Goal: Check status: Check status

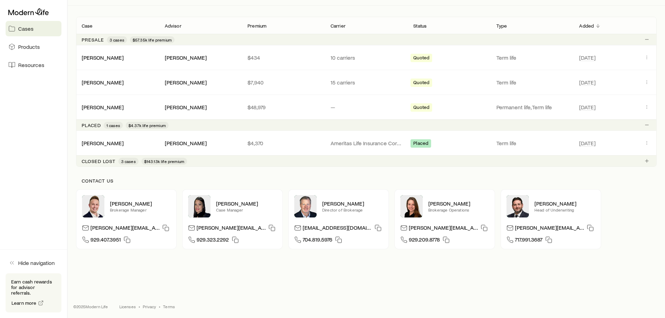
scroll to position [118, 0]
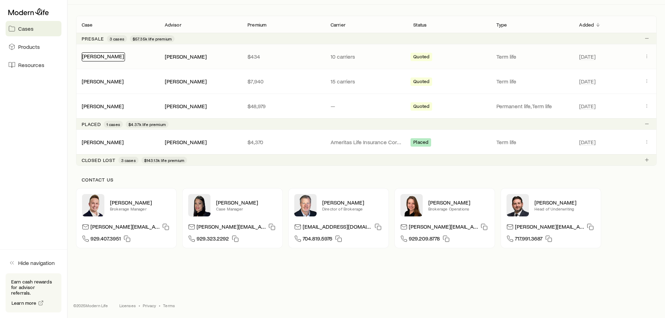
click at [118, 58] on link "[PERSON_NAME]" at bounding box center [103, 56] width 42 height 7
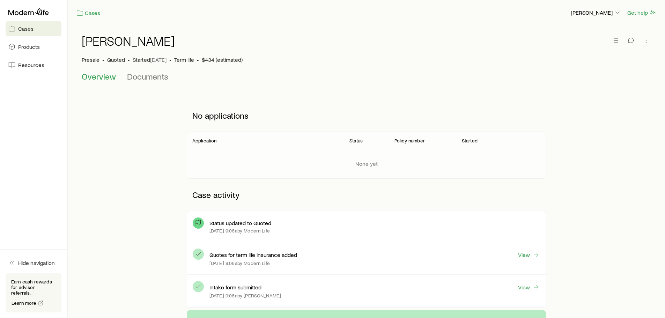
click at [109, 79] on span "Overview" at bounding box center [99, 77] width 34 height 10
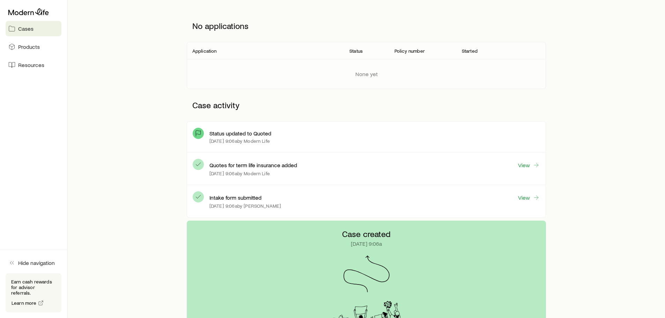
scroll to position [105, 0]
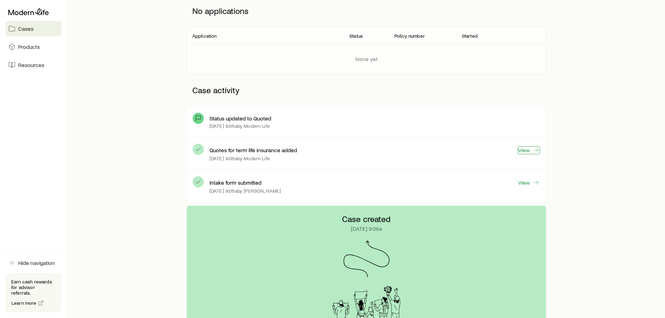
click at [527, 148] on link "View" at bounding box center [529, 150] width 22 height 8
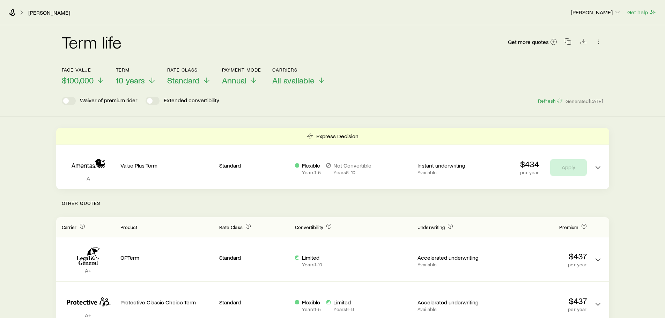
click at [436, 62] on div "Term life Get more quotes" at bounding box center [333, 46] width 542 height 42
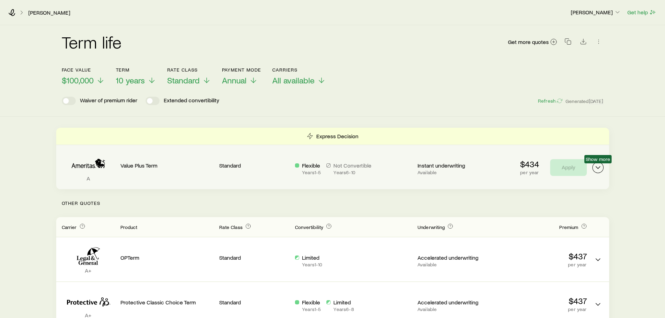
click at [599, 171] on icon "Term quotes" at bounding box center [598, 167] width 8 height 8
